Goal: Task Accomplishment & Management: Use online tool/utility

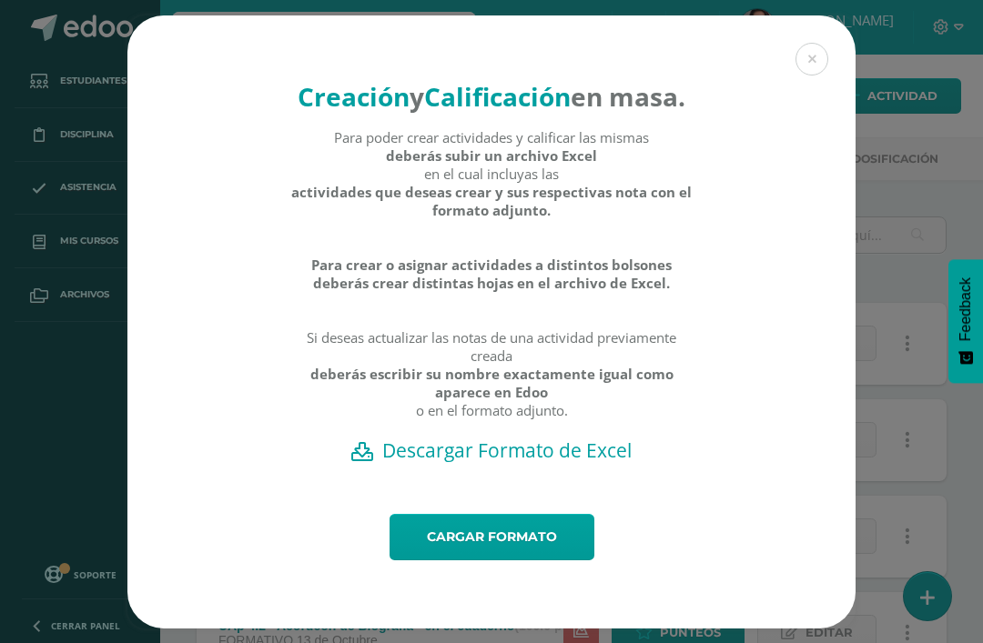
scroll to position [39, 0]
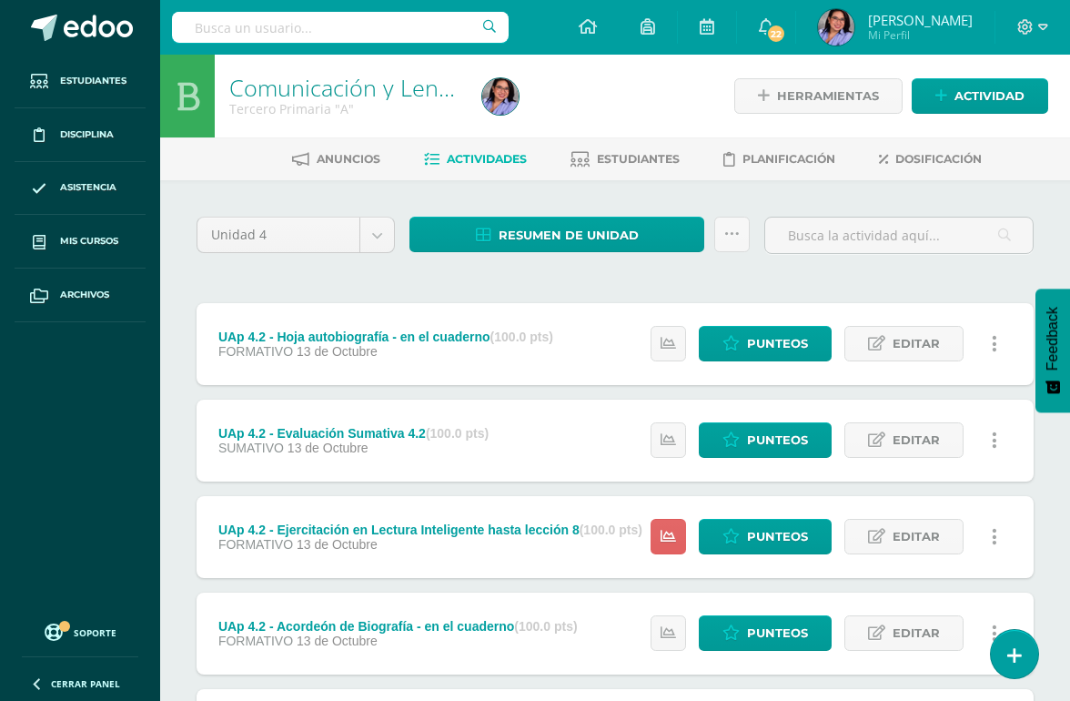
click at [118, 247] on span "Mis cursos" at bounding box center [89, 241] width 58 height 15
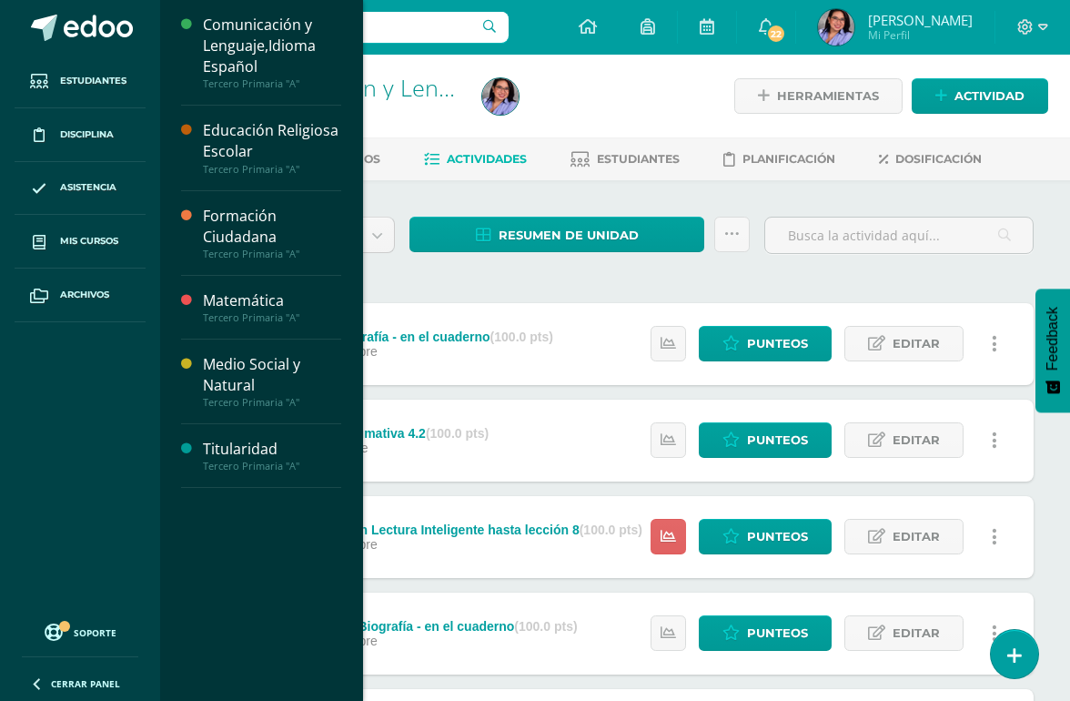
click at [118, 237] on span "Mis cursos" at bounding box center [89, 241] width 58 height 15
click at [283, 315] on div "Tercero Primaria "A"" at bounding box center [272, 317] width 138 height 13
click at [279, 304] on div "Matemática" at bounding box center [272, 300] width 138 height 21
click at [257, 308] on div "Matemática" at bounding box center [272, 300] width 138 height 21
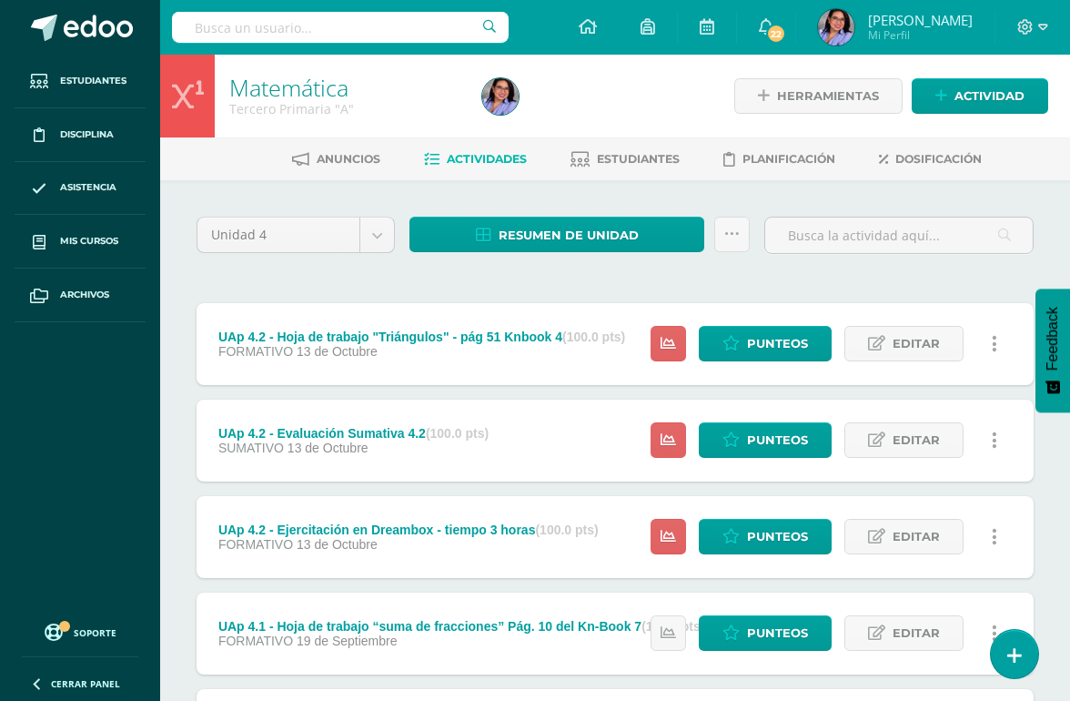
click at [730, 232] on icon at bounding box center [731, 234] width 15 height 15
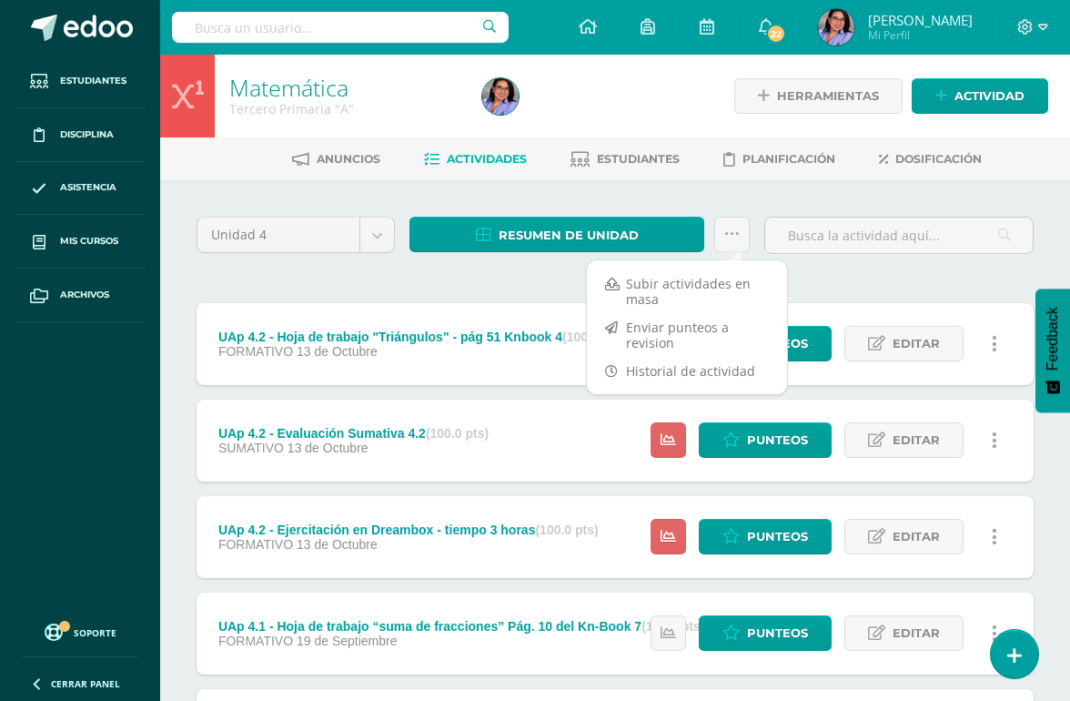
click at [659, 288] on link "Subir actividades en masa" at bounding box center [687, 291] width 200 height 44
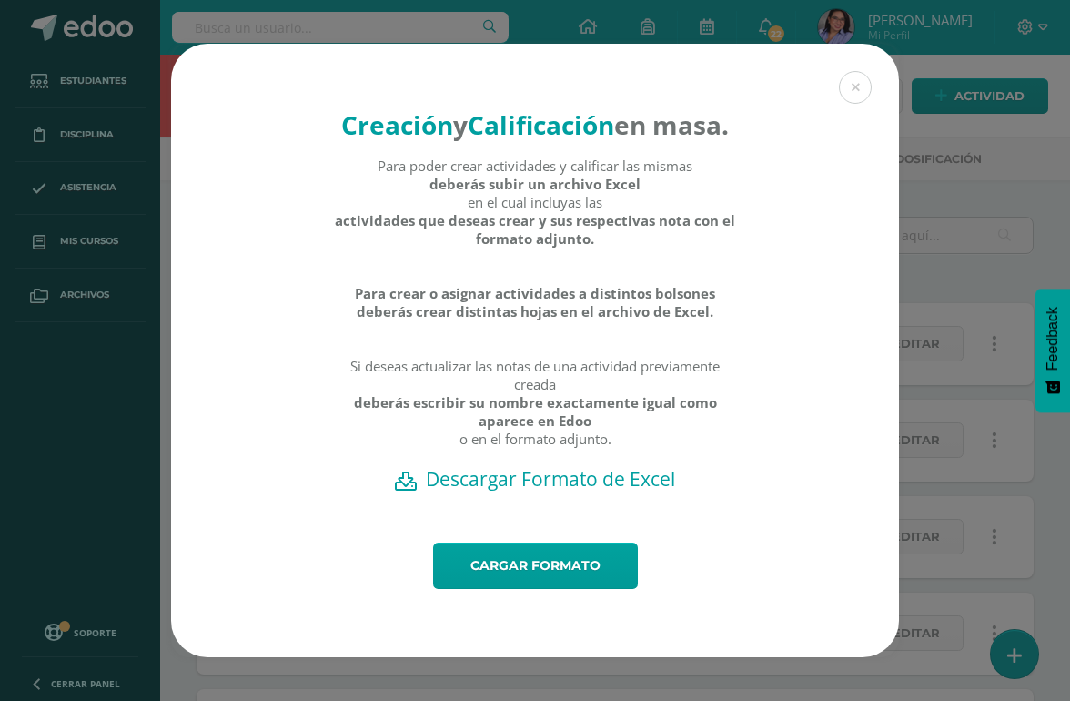
click at [546, 491] on h2 "Descargar Formato de Excel" at bounding box center [535, 478] width 664 height 25
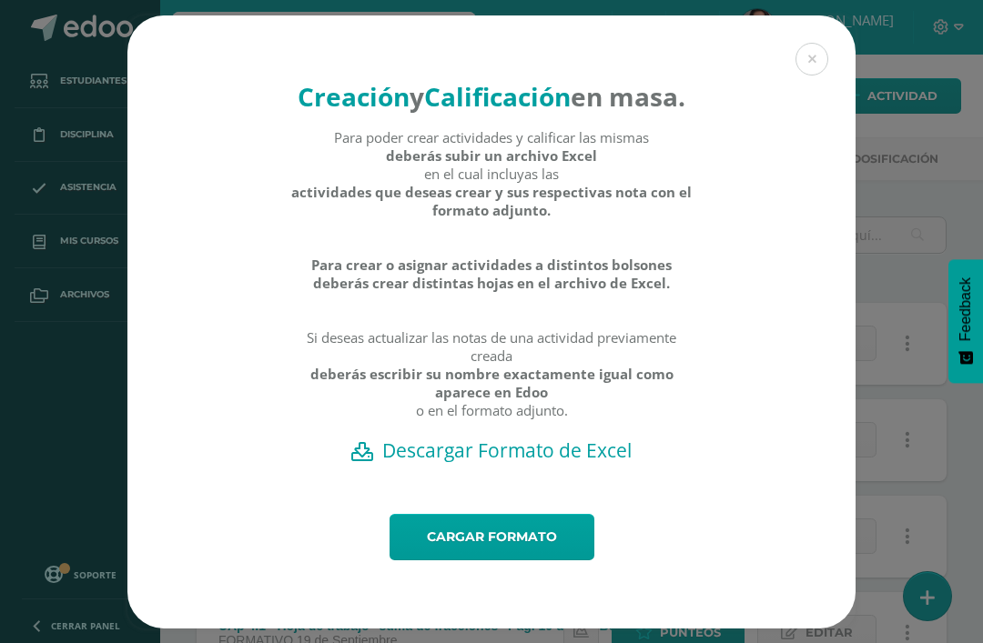
click at [469, 561] on link "Cargar formato" at bounding box center [491, 537] width 205 height 46
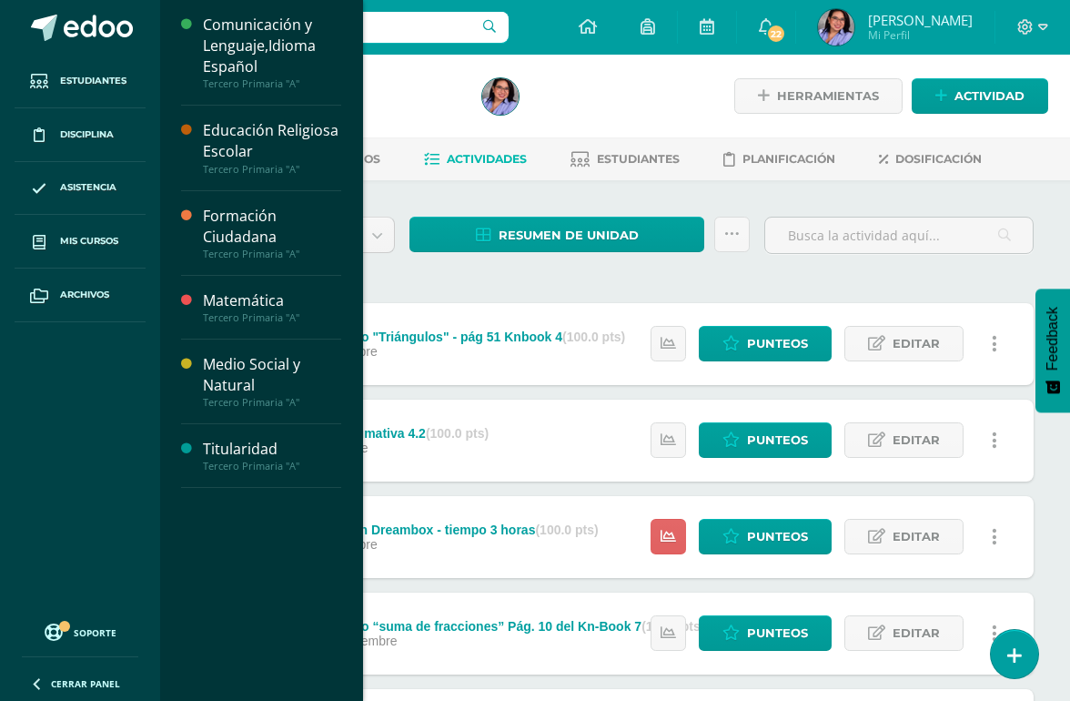
click at [52, 232] on span at bounding box center [39, 241] width 33 height 33
click at [107, 235] on span "Mis cursos" at bounding box center [89, 241] width 58 height 15
